Goal: Task Accomplishment & Management: Complete application form

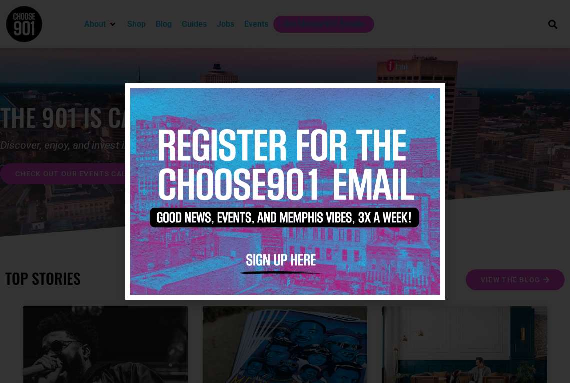
click at [430, 94] on icon "Close" at bounding box center [432, 97] width 8 height 8
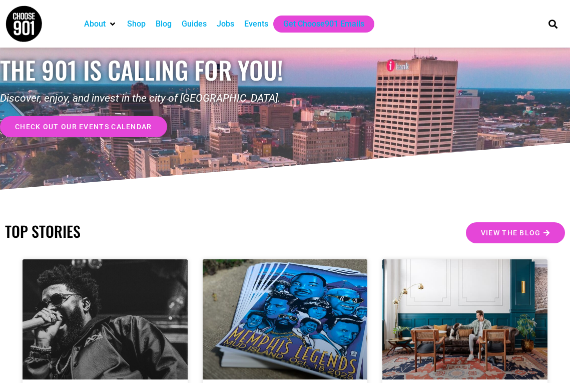
scroll to position [31, 0]
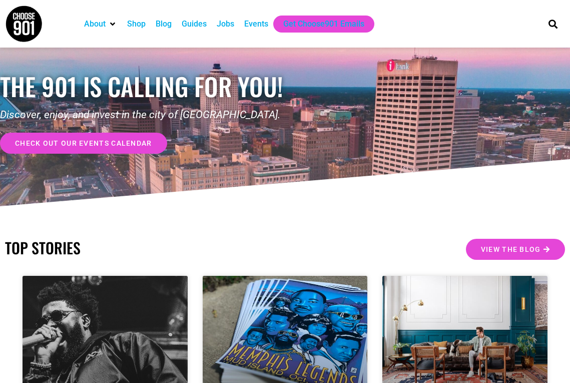
click at [231, 23] on div "Jobs" at bounding box center [226, 24] width 18 height 12
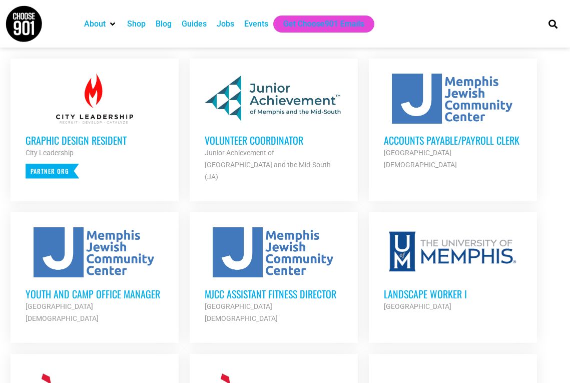
scroll to position [415, 0]
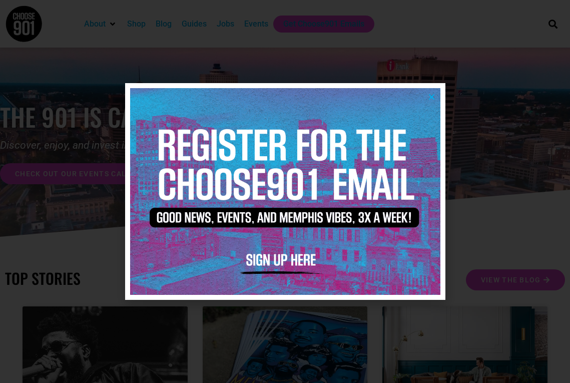
click at [432, 96] on icon "Close" at bounding box center [432, 97] width 8 height 8
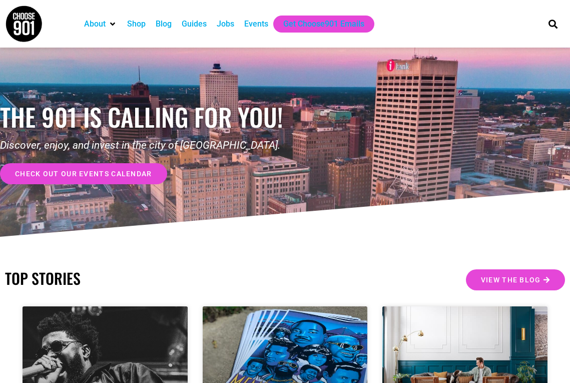
click at [225, 26] on div "Jobs" at bounding box center [226, 24] width 18 height 12
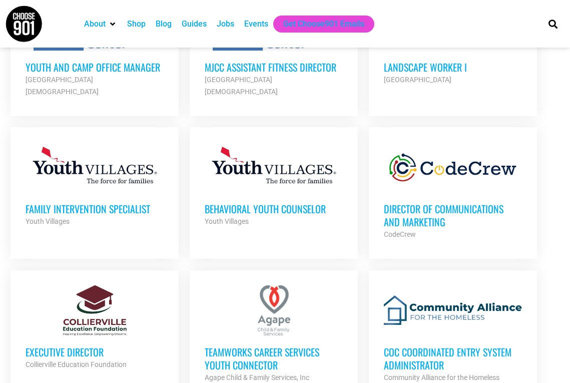
scroll to position [640, 0]
click at [436, 202] on h3 "Director of Communications and Marketing" at bounding box center [453, 215] width 138 height 26
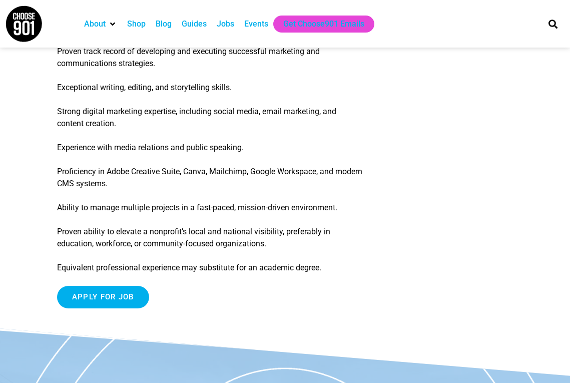
scroll to position [1426, 0]
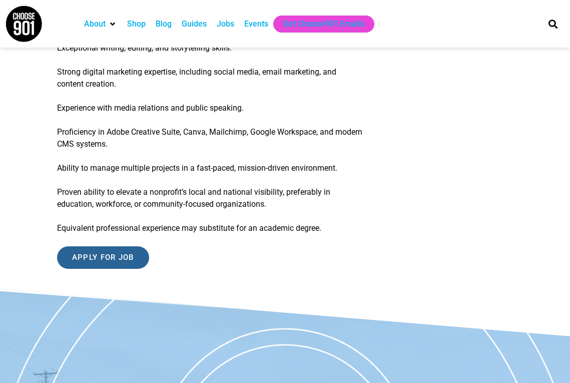
click at [119, 254] on input "Apply for job" at bounding box center [103, 257] width 92 height 23
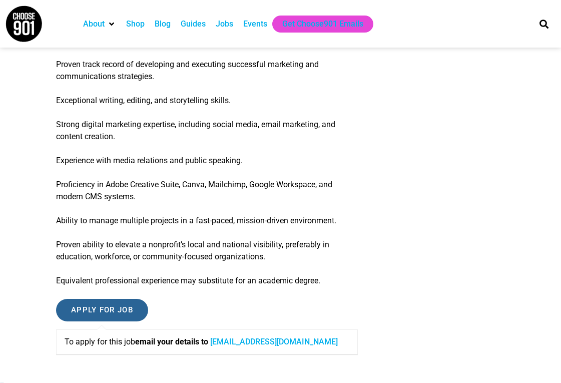
scroll to position [1375, 0]
